Goal: Navigation & Orientation: Find specific page/section

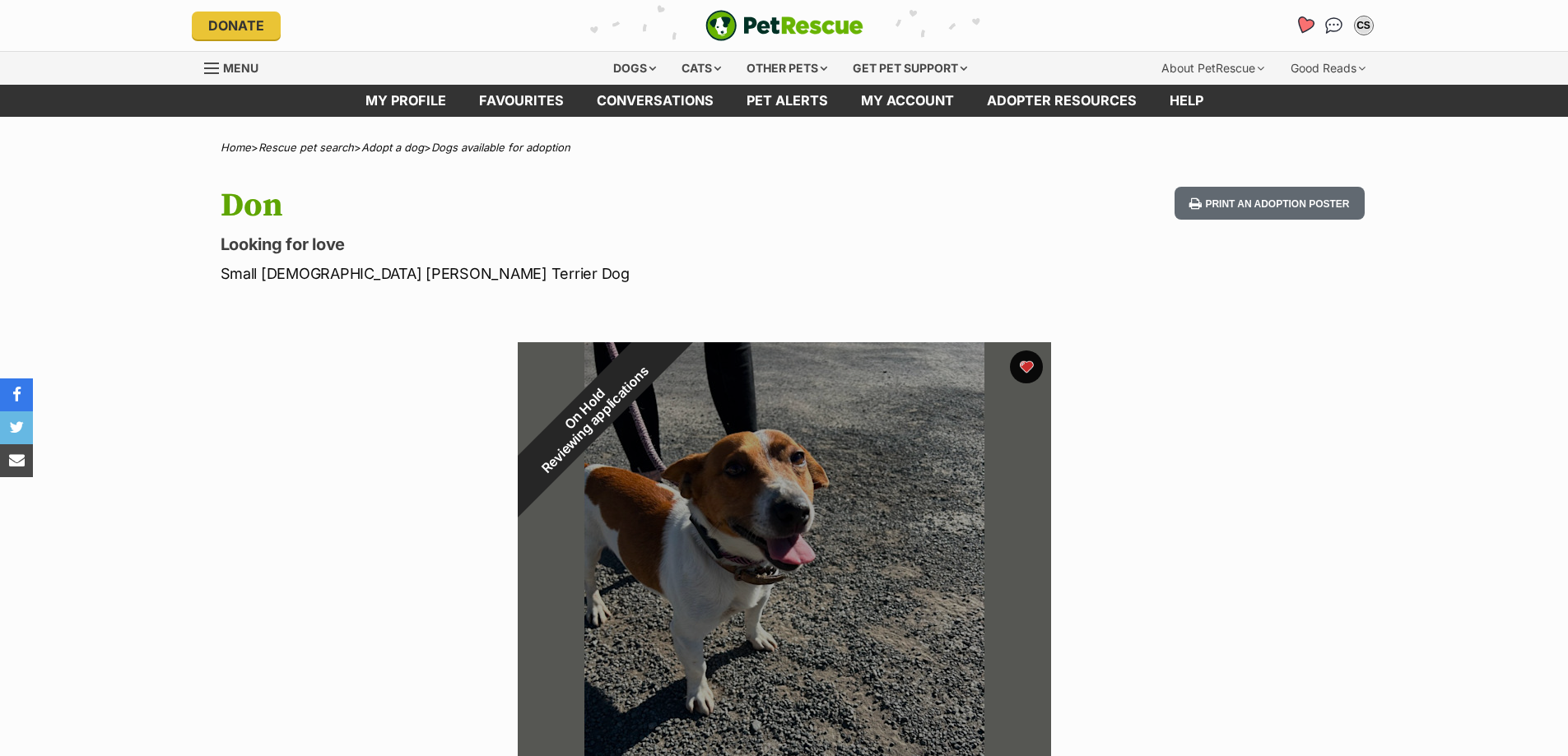
click at [1311, 27] on icon "Favourites" at bounding box center [1304, 25] width 20 height 19
